Goal: Check status: Check status

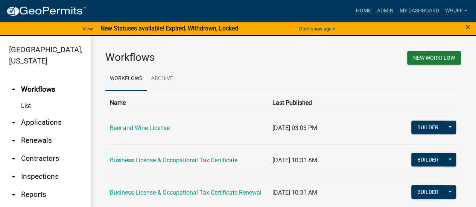
click at [48, 121] on link "arrow_drop_down Applications" at bounding box center [45, 123] width 90 height 18
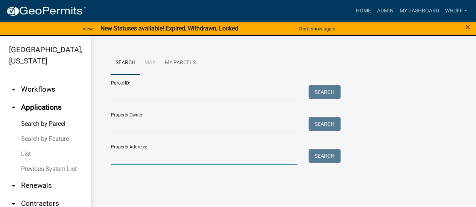
click at [173, 159] on input "Property Address:" at bounding box center [204, 156] width 186 height 15
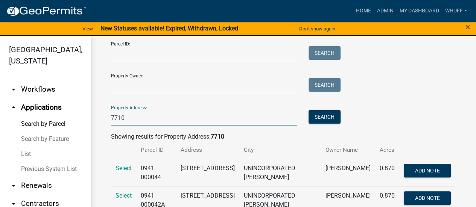
scroll to position [58, 0]
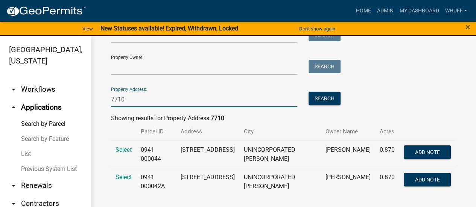
type input "7710"
click at [122, 152] on span "Select" at bounding box center [123, 149] width 16 height 7
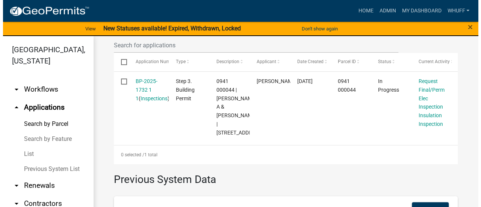
scroll to position [249, 0]
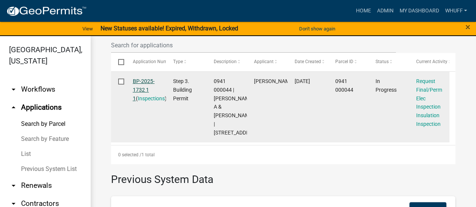
click at [142, 81] on link "BP-2025-1732 1 1" at bounding box center [144, 89] width 22 height 23
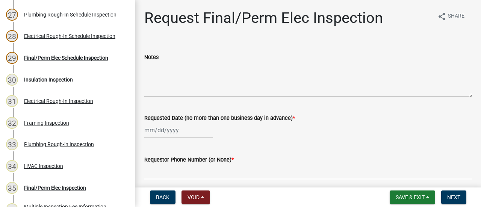
scroll to position [806, 0]
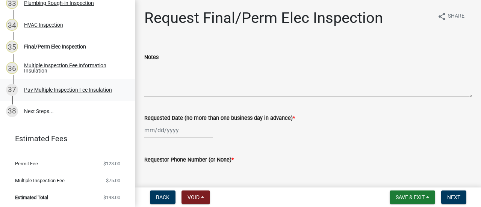
click at [71, 90] on div "Pay Multiple Inspection Fee Insulation" at bounding box center [68, 89] width 88 height 5
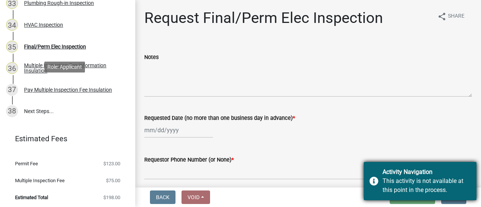
click at [400, 174] on div "Activity Navigation" at bounding box center [427, 172] width 88 height 9
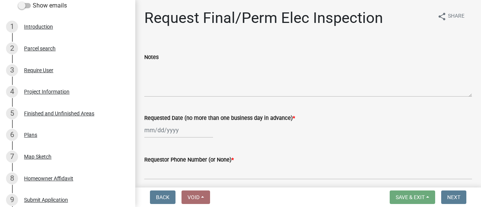
scroll to position [0, 0]
